Goal: Task Accomplishment & Management: Manage account settings

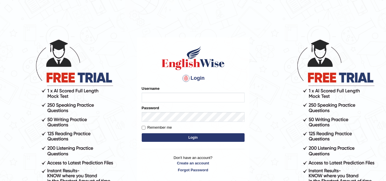
click at [166, 96] on input "Username" at bounding box center [193, 98] width 103 height 10
type input "Chimi26"
drag, startPoint x: 166, startPoint y: 125, endPoint x: 164, endPoint y: 122, distance: 2.9
click at [165, 124] on form "Please fix the following errors: Username Chimi26 Password Remember me Login" at bounding box center [193, 114] width 103 height 57
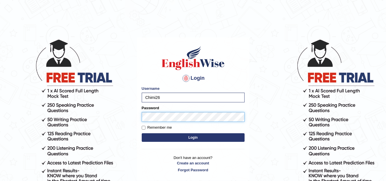
click at [142, 133] on button "Login" at bounding box center [193, 137] width 103 height 9
